Goal: Information Seeking & Learning: Learn about a topic

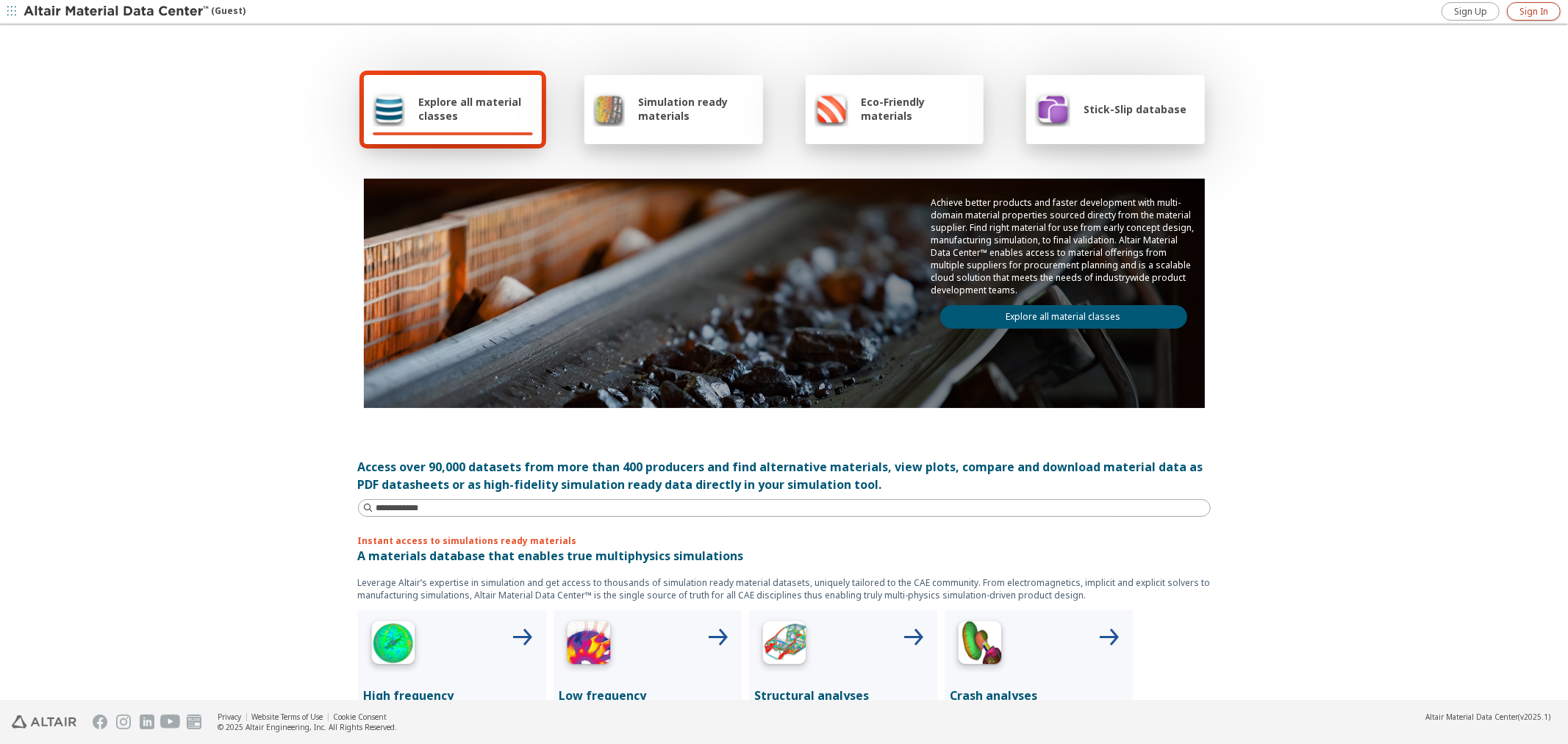
click at [1510, 16] on link "Sign In" at bounding box center [1534, 12] width 54 height 19
click at [1108, 122] on div "Stick-Slip database" at bounding box center [1111, 109] width 151 height 35
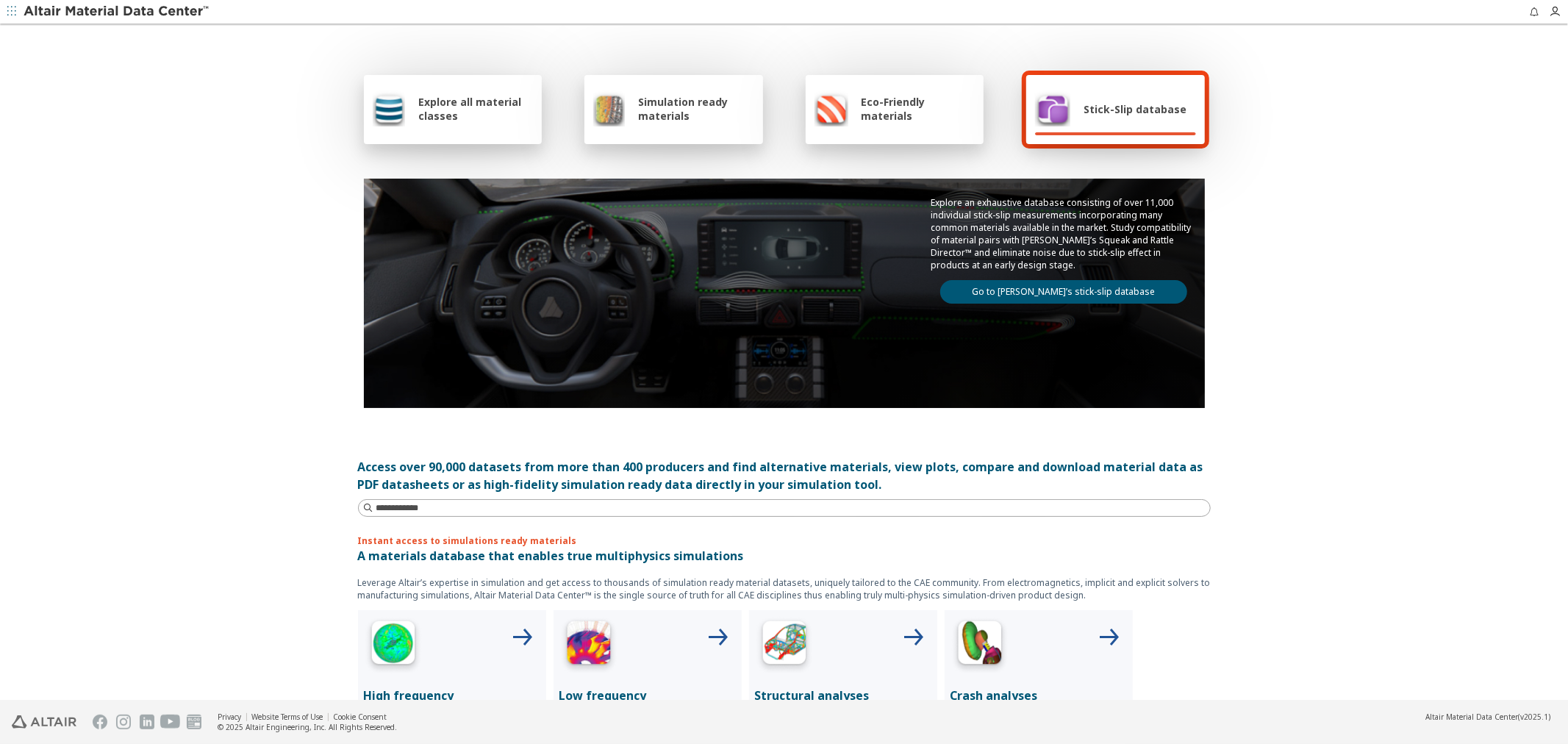
click at [1084, 289] on link "Go to Altair’s stick-slip database" at bounding box center [1064, 291] width 247 height 24
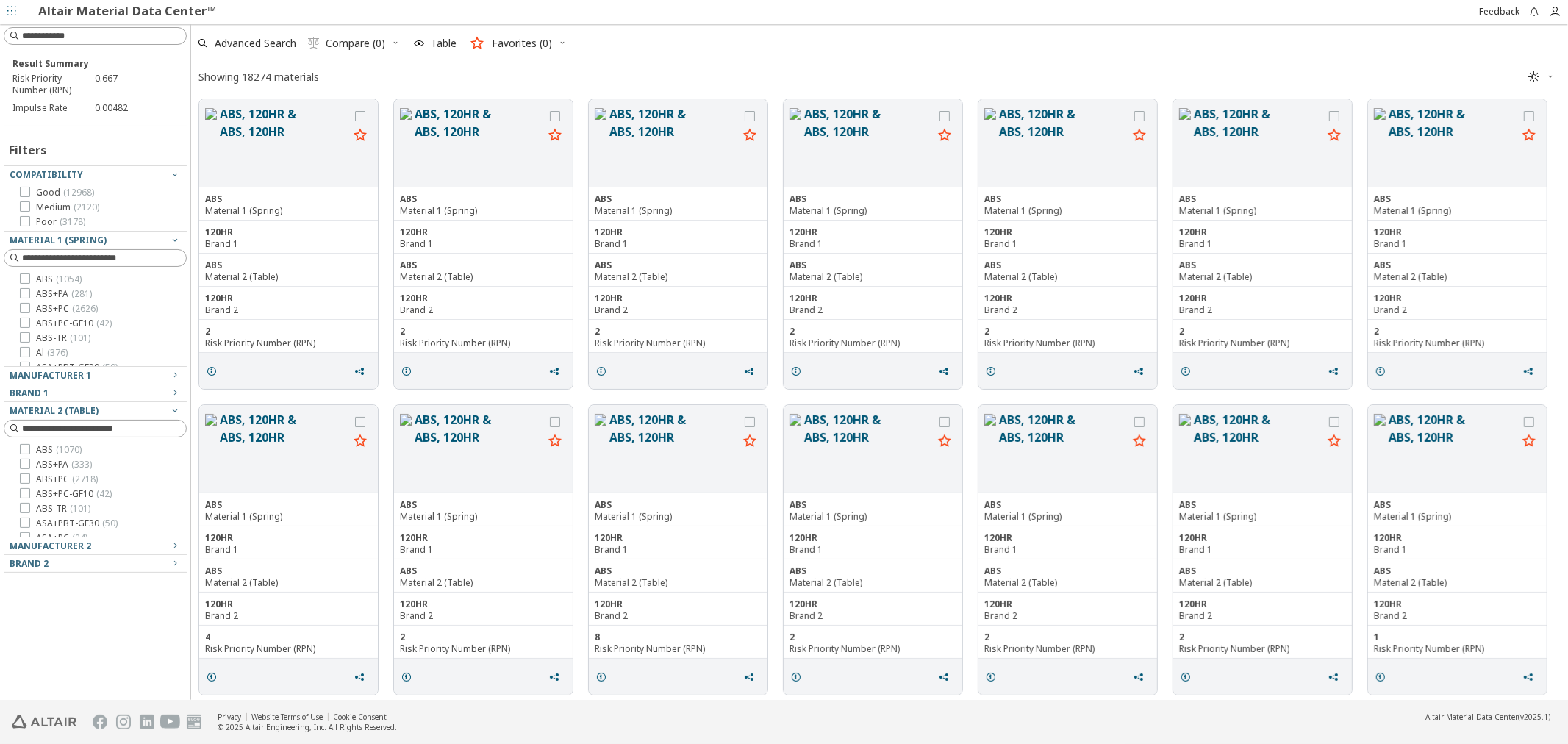
scroll to position [597, 1364]
click at [42, 194] on span "Good ( 12968 )" at bounding box center [65, 192] width 58 height 12
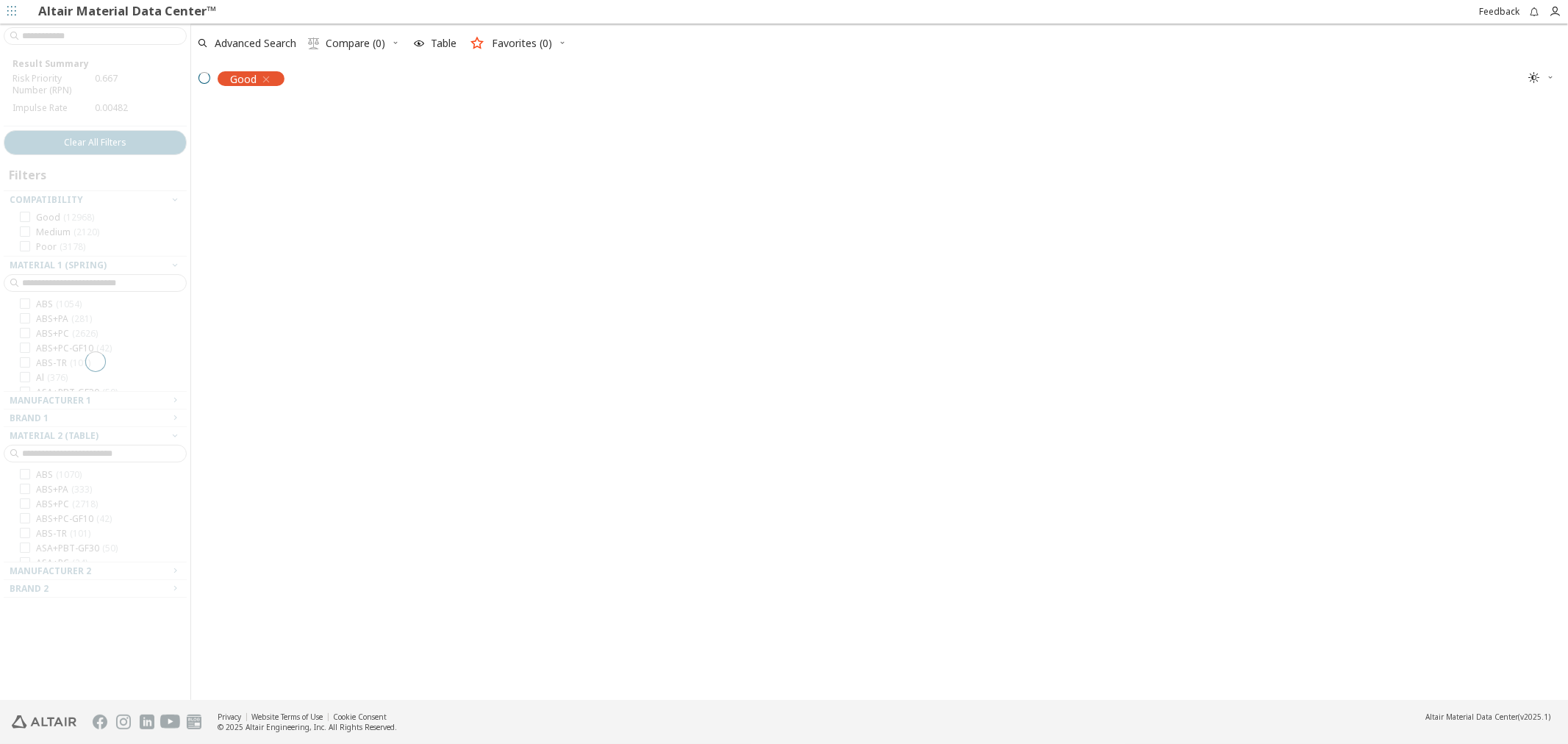
scroll to position [595, 1364]
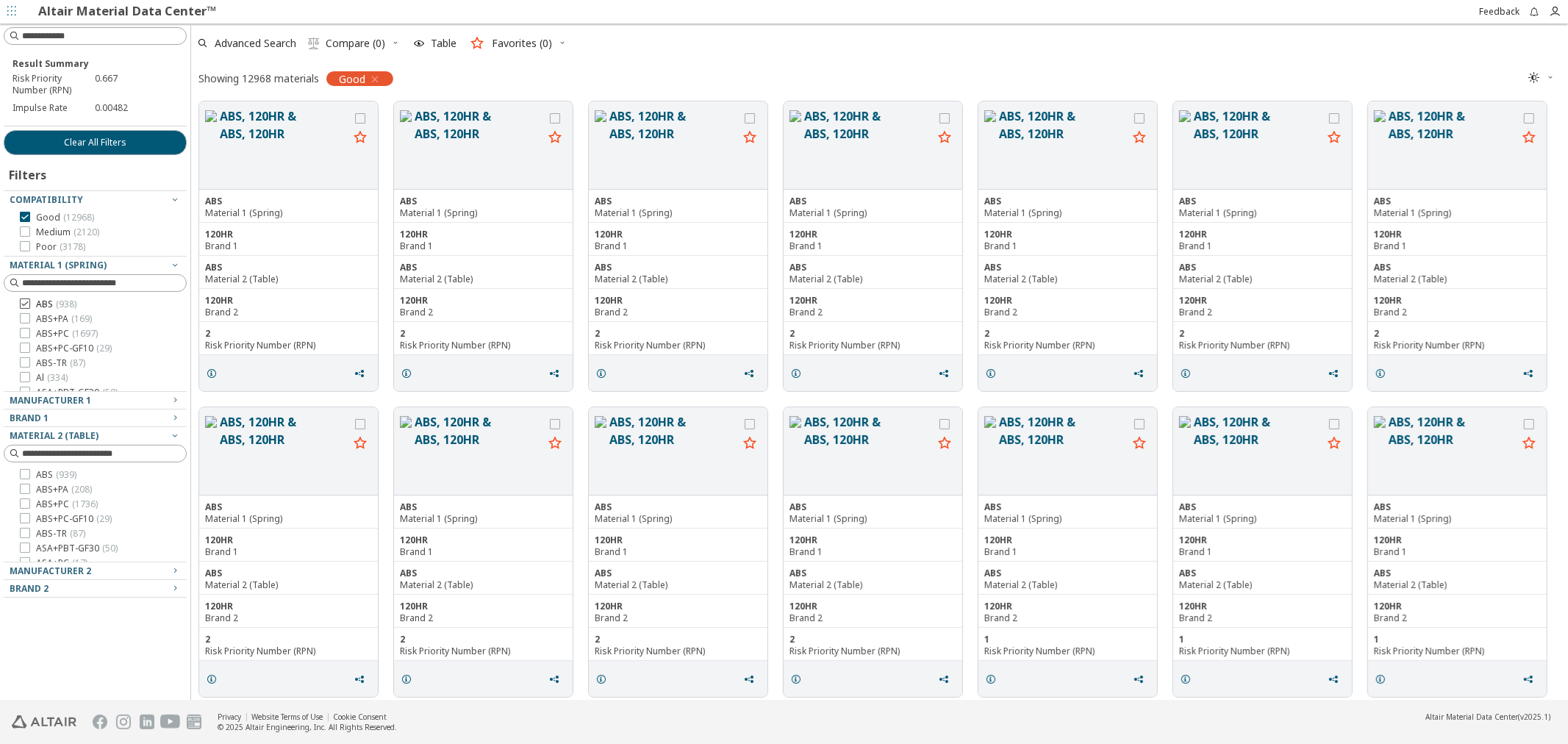
click at [24, 305] on icon at bounding box center [25, 303] width 10 height 10
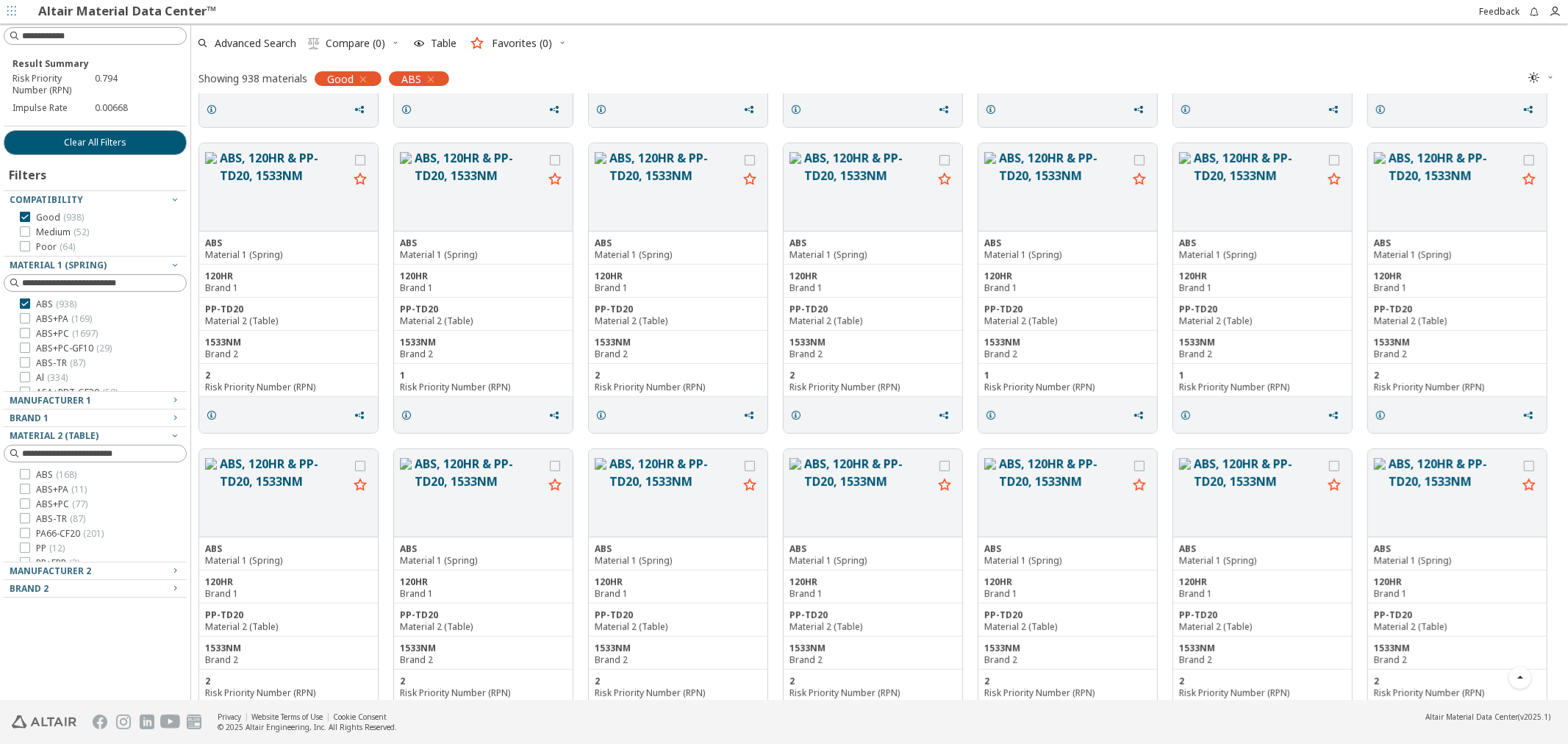
scroll to position [571, 0]
click at [828, 470] on button "ABS, 120HR & PP-TD20, 1533NM" at bounding box center [868, 492] width 129 height 76
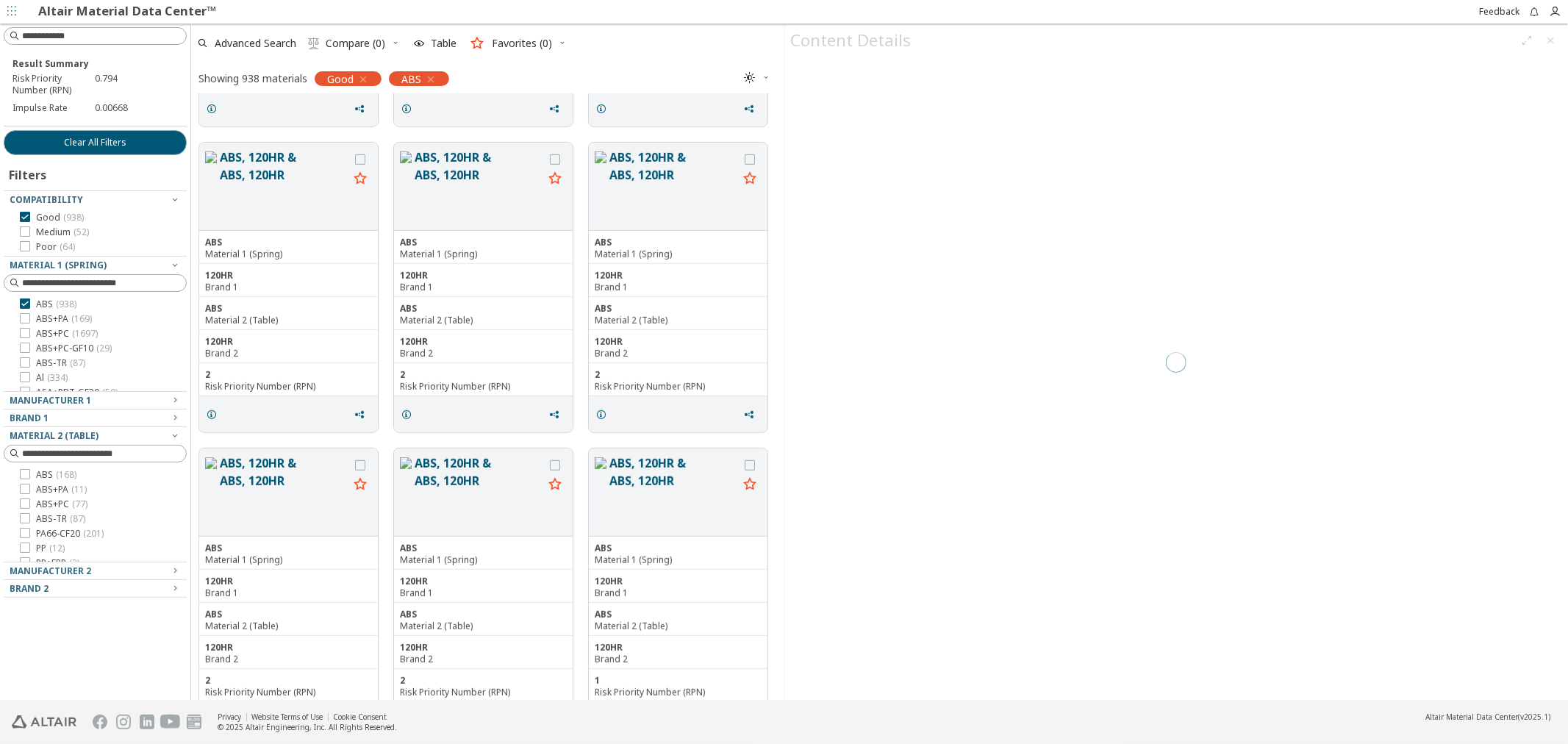
scroll to position [595, 581]
